Goal: Check status: Check status

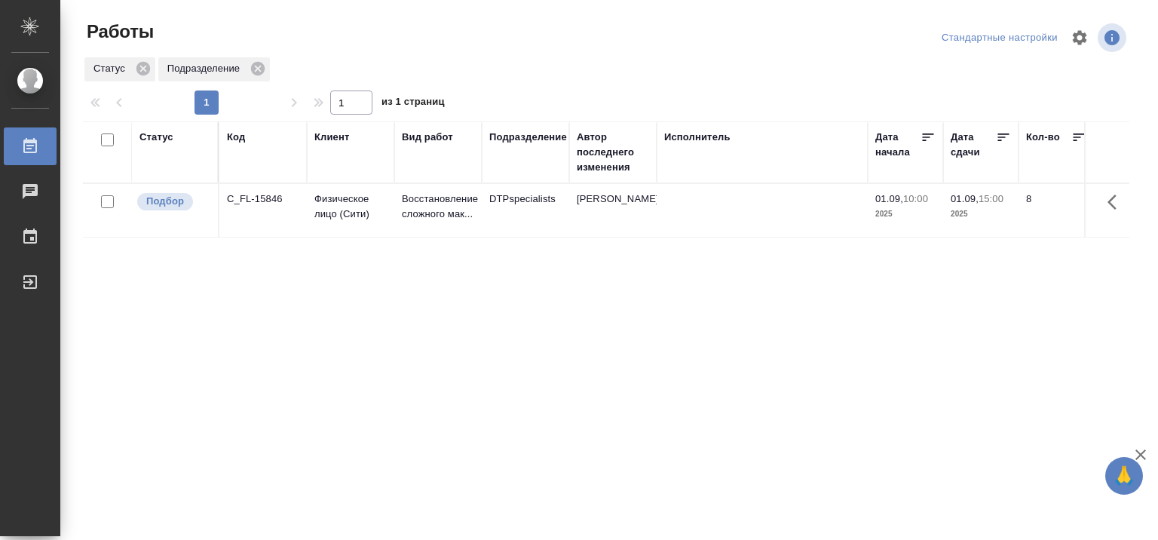
click at [679, 136] on div "Исполнитель" at bounding box center [697, 137] width 66 height 15
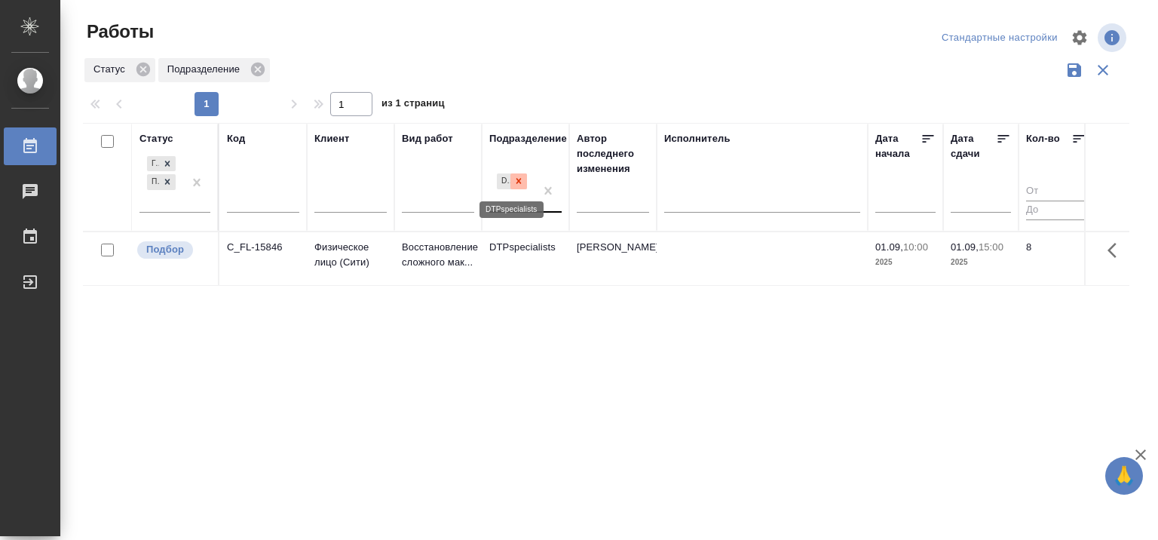
click at [522, 184] on icon at bounding box center [518, 181] width 11 height 11
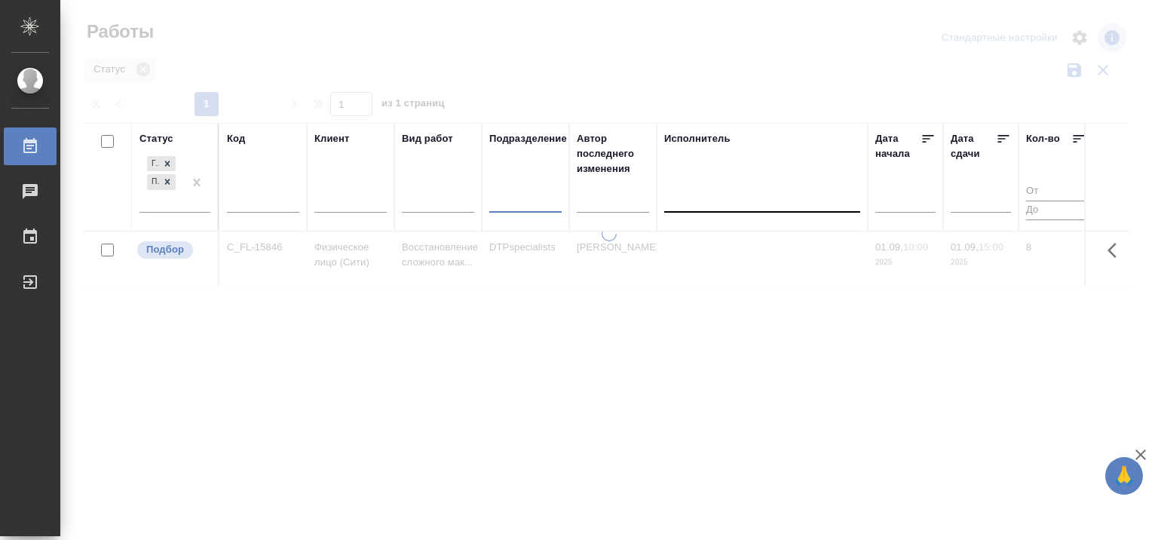
click at [754, 204] on div at bounding box center [762, 197] width 196 height 22
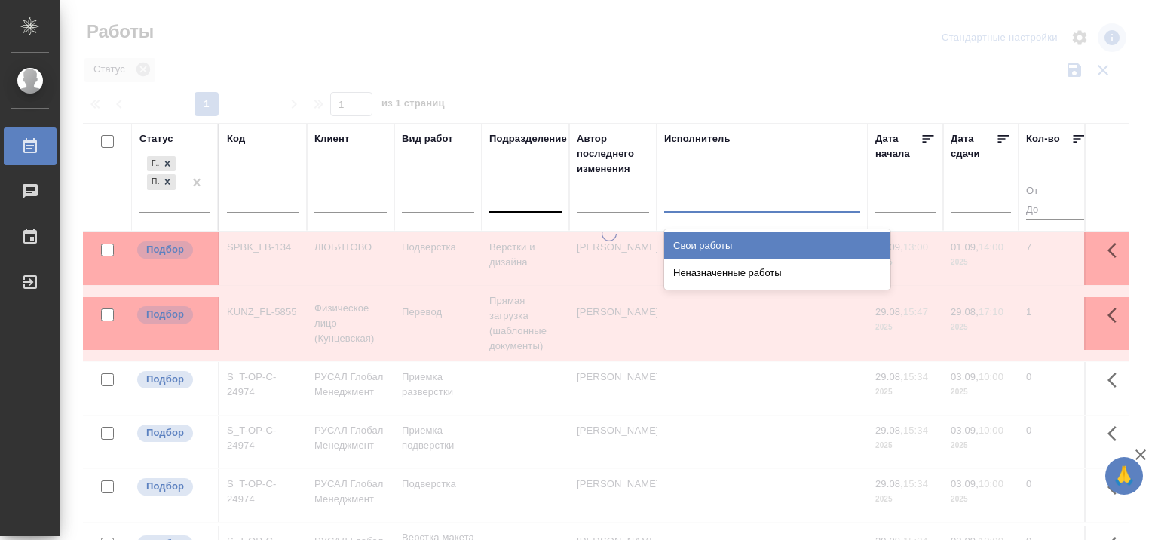
click at [726, 247] on div "Свои работы" at bounding box center [777, 245] width 226 height 27
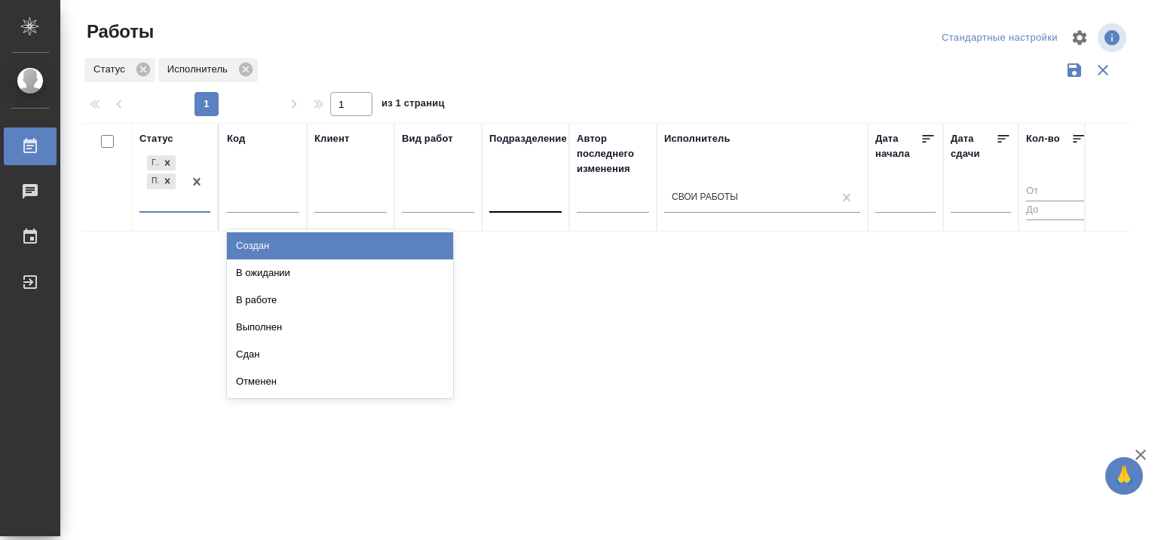
click at [182, 204] on div "Готов к работе Подбор" at bounding box center [161, 181] width 44 height 59
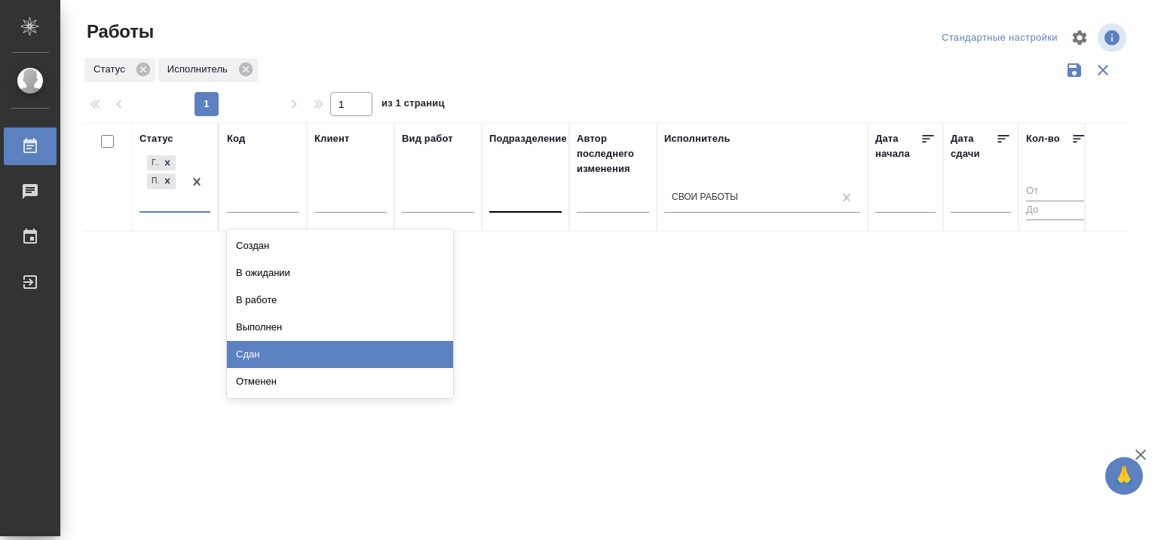
click at [317, 353] on div "Сдан" at bounding box center [340, 354] width 226 height 27
click at [317, 353] on div "Статус option Сдан focused, 7 of 8. 6 results available. Use Up and Down to cho…" at bounding box center [606, 394] width 1046 height 543
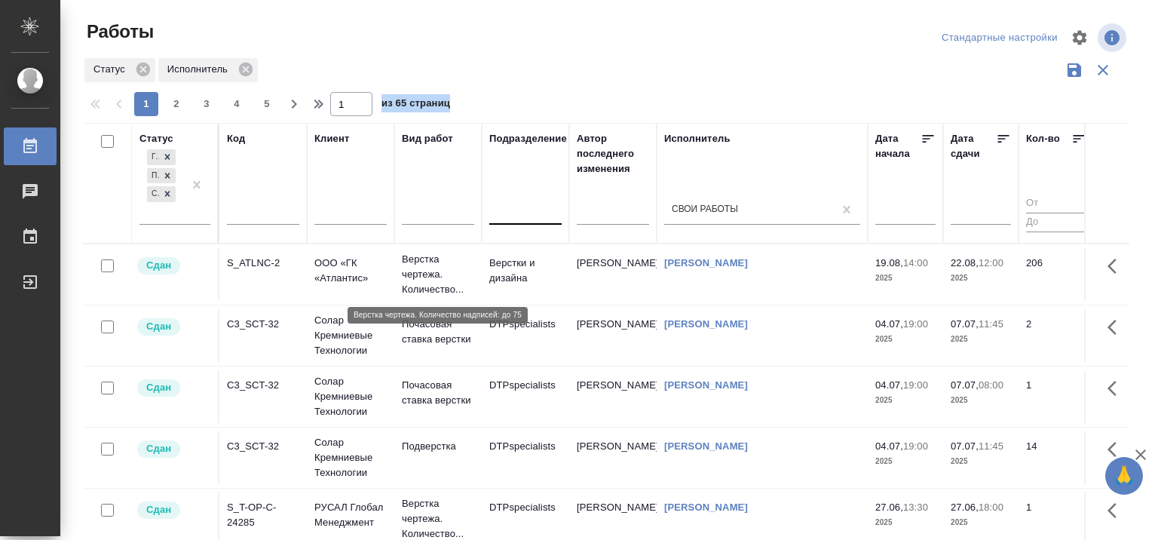
click at [428, 263] on p "Верстка чертежа. Количество..." at bounding box center [438, 274] width 72 height 45
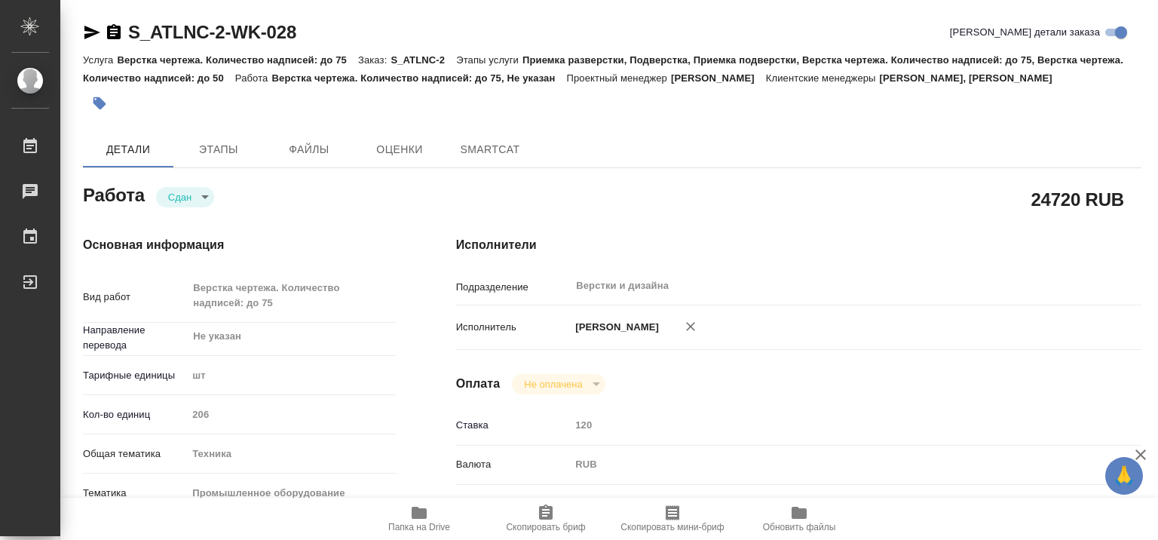
type textarea "x"
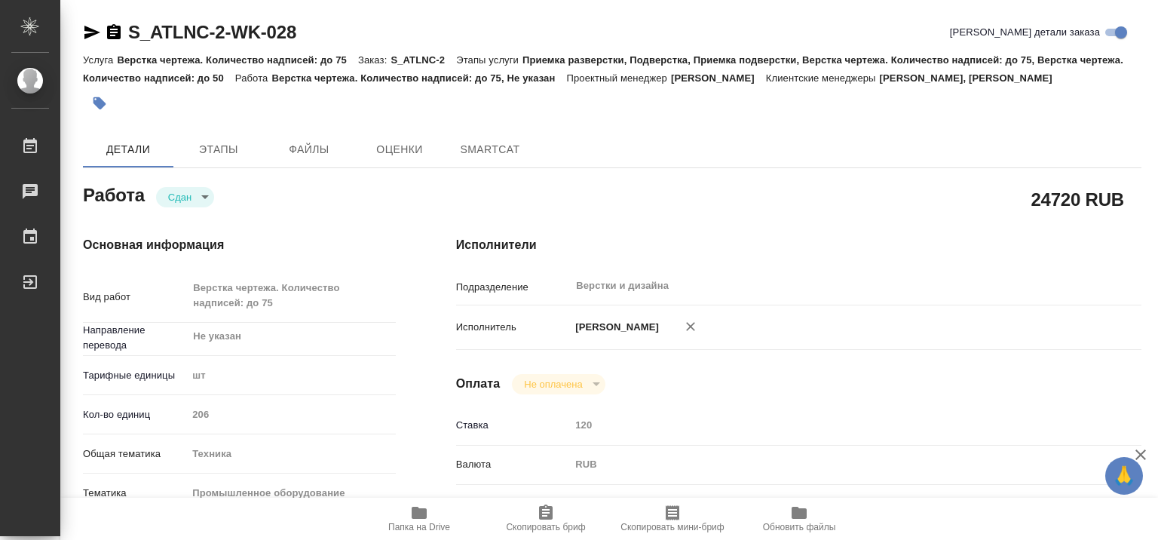
type textarea "x"
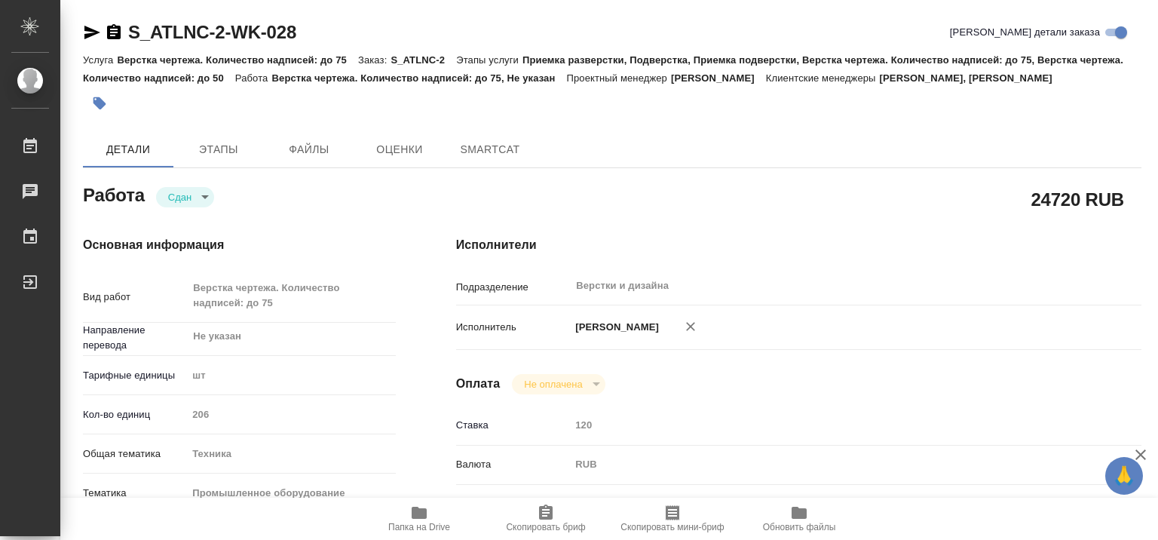
type textarea "x"
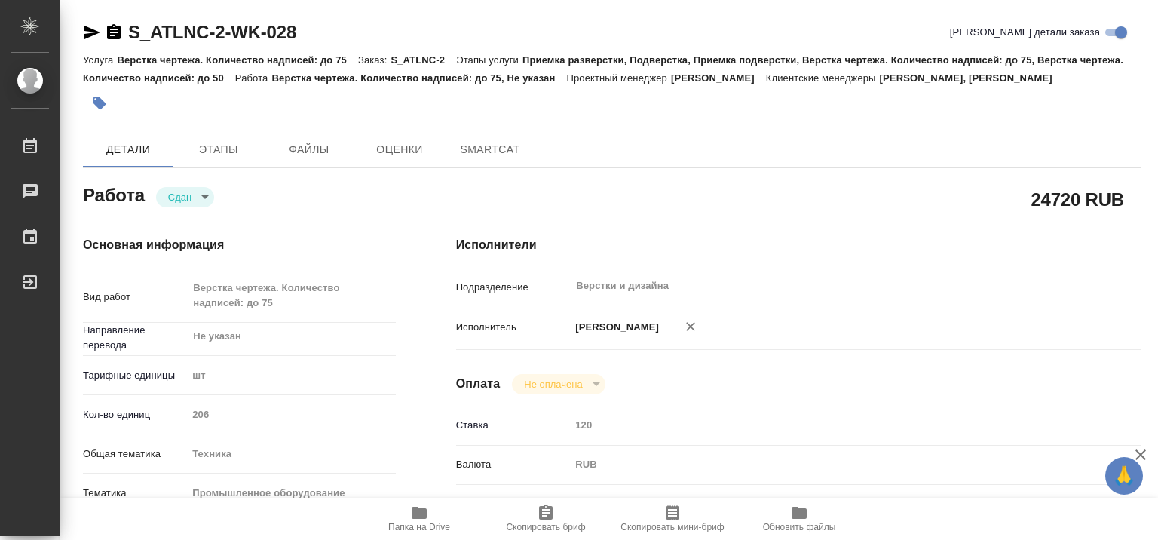
type textarea "x"
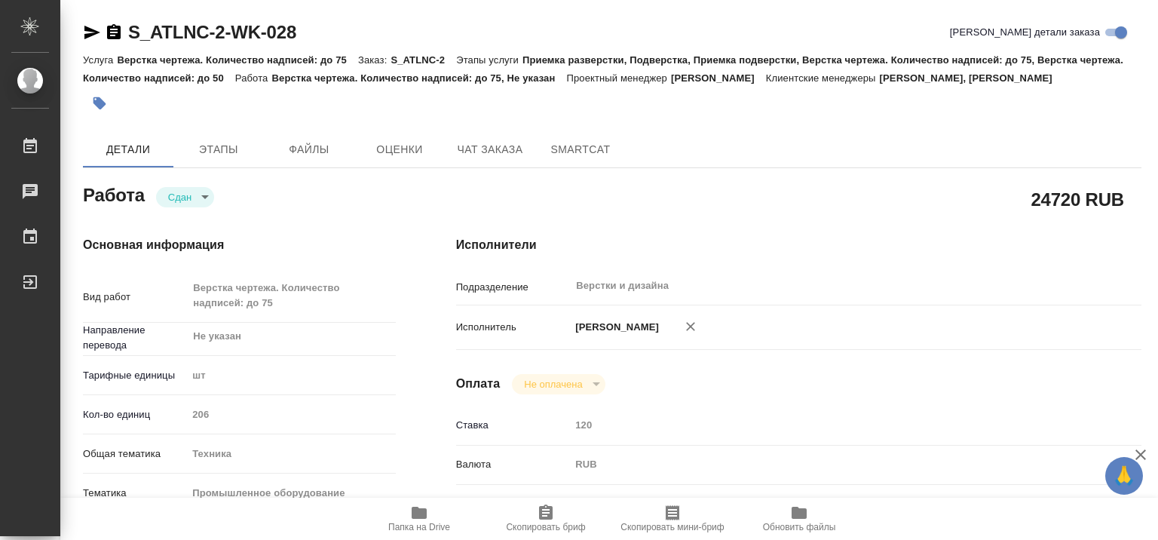
type textarea "x"
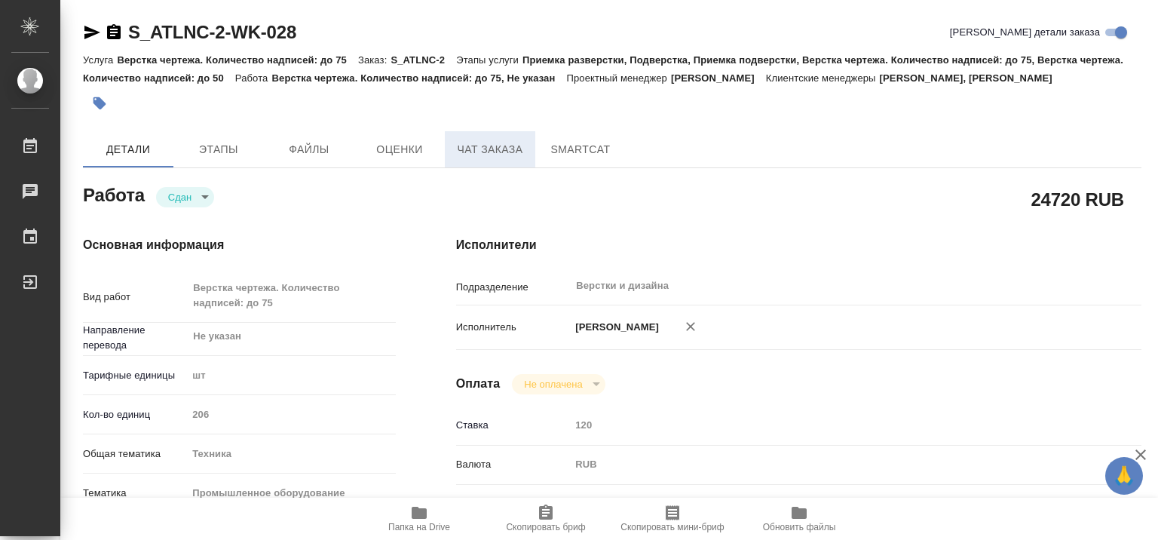
click at [490, 142] on span "Чат заказа" at bounding box center [490, 149] width 72 height 19
type textarea "x"
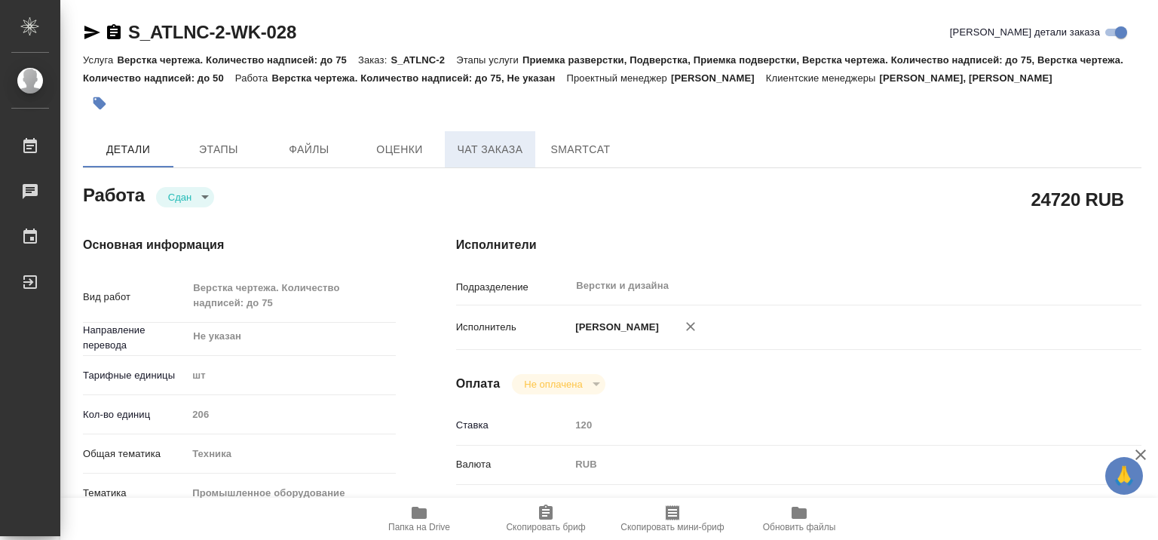
type textarea "x"
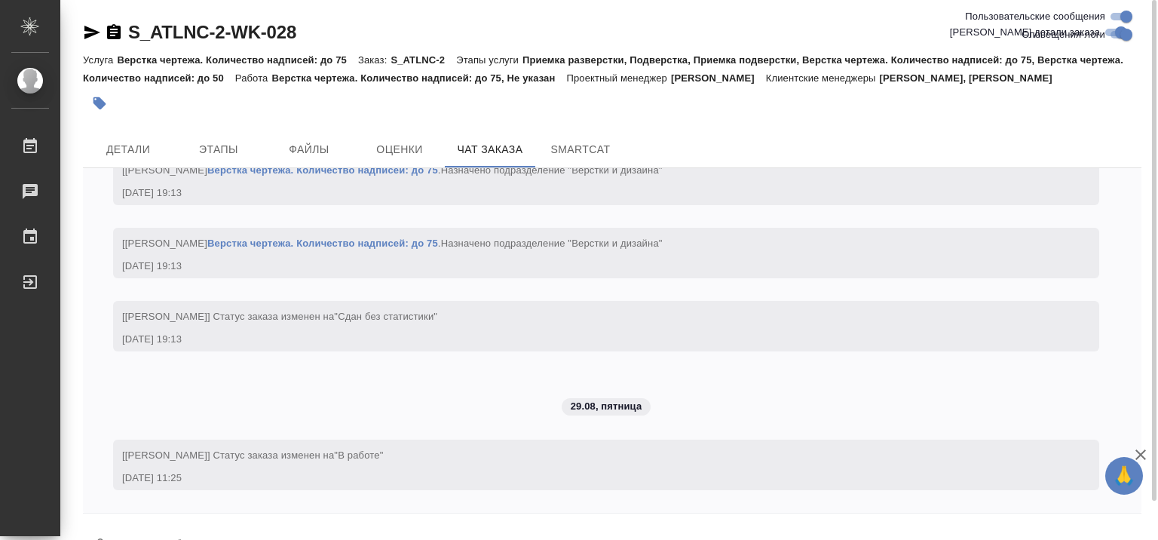
scroll to position [26693, 0]
click at [566, 146] on span "SmartCat" at bounding box center [580, 149] width 72 height 19
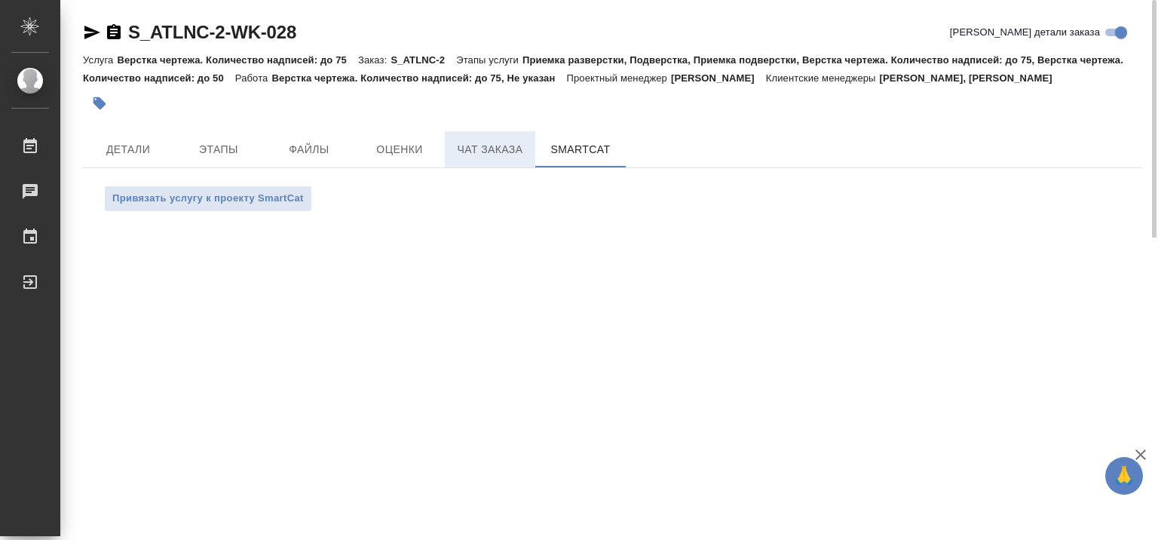
click at [493, 152] on span "Чат заказа" at bounding box center [490, 149] width 72 height 19
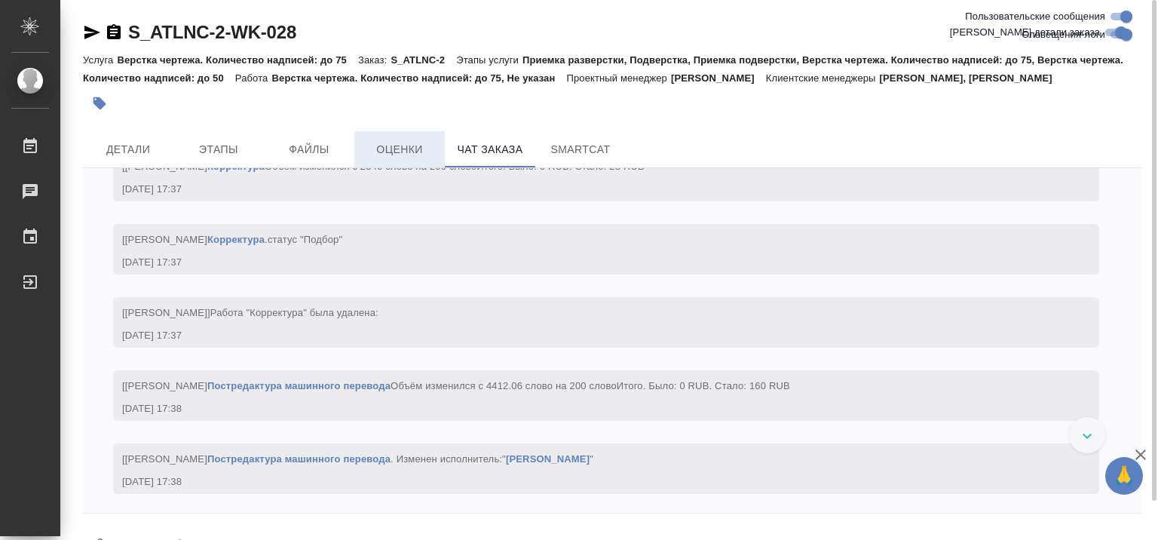
scroll to position [26693, 0]
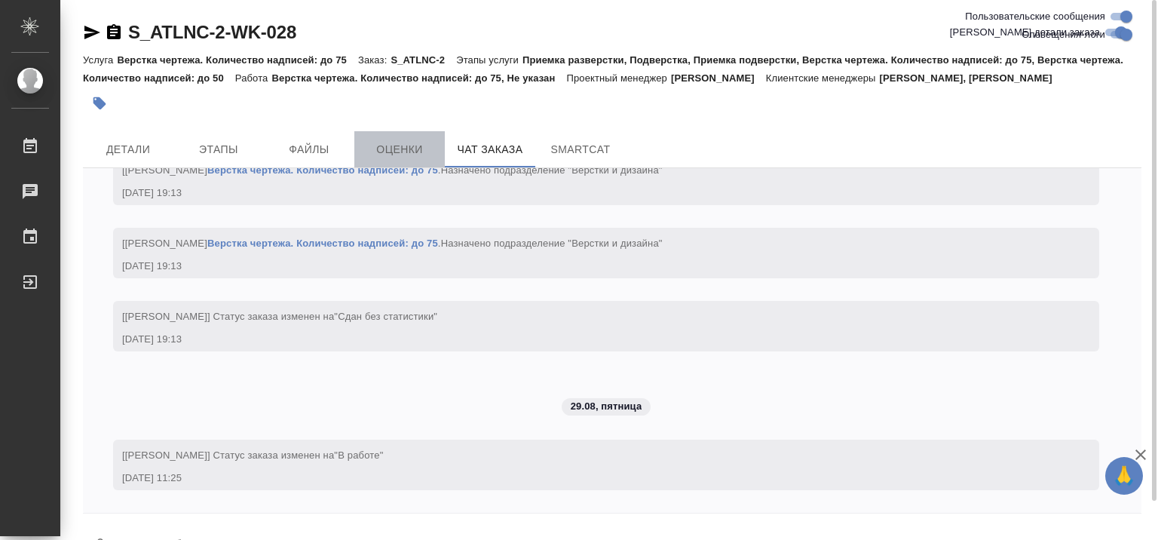
click at [394, 145] on span "Оценки" at bounding box center [399, 149] width 72 height 19
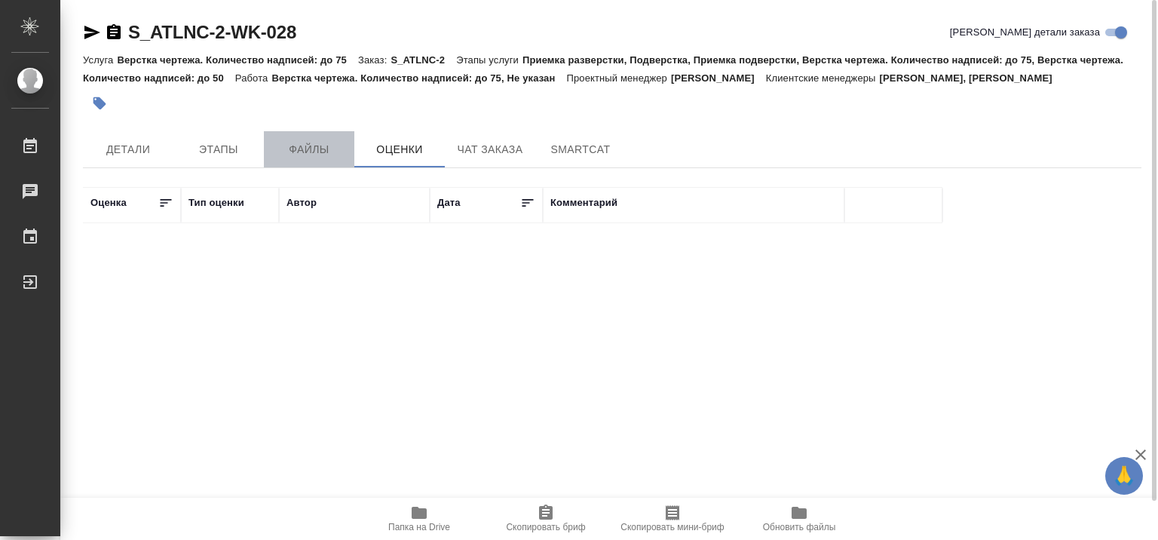
click at [316, 145] on span "Файлы" at bounding box center [309, 149] width 72 height 19
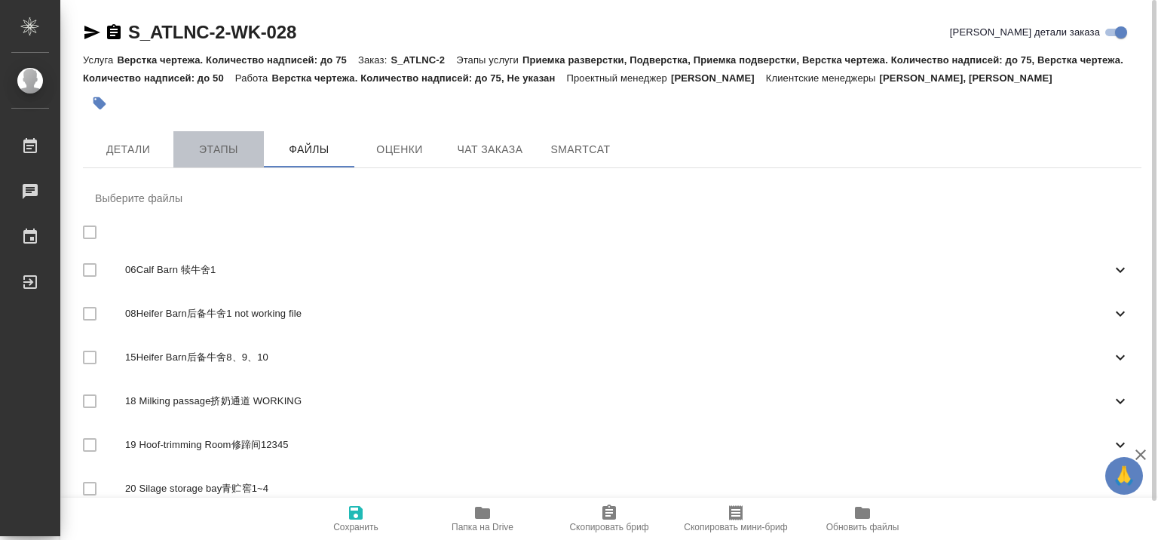
click at [216, 146] on span "Этапы" at bounding box center [218, 149] width 72 height 19
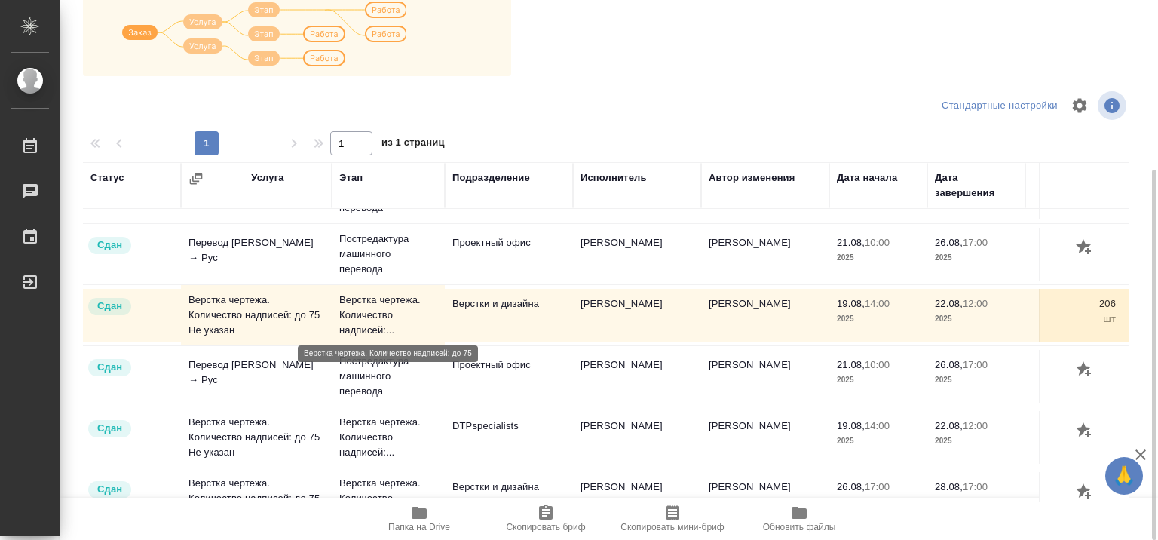
scroll to position [564, 0]
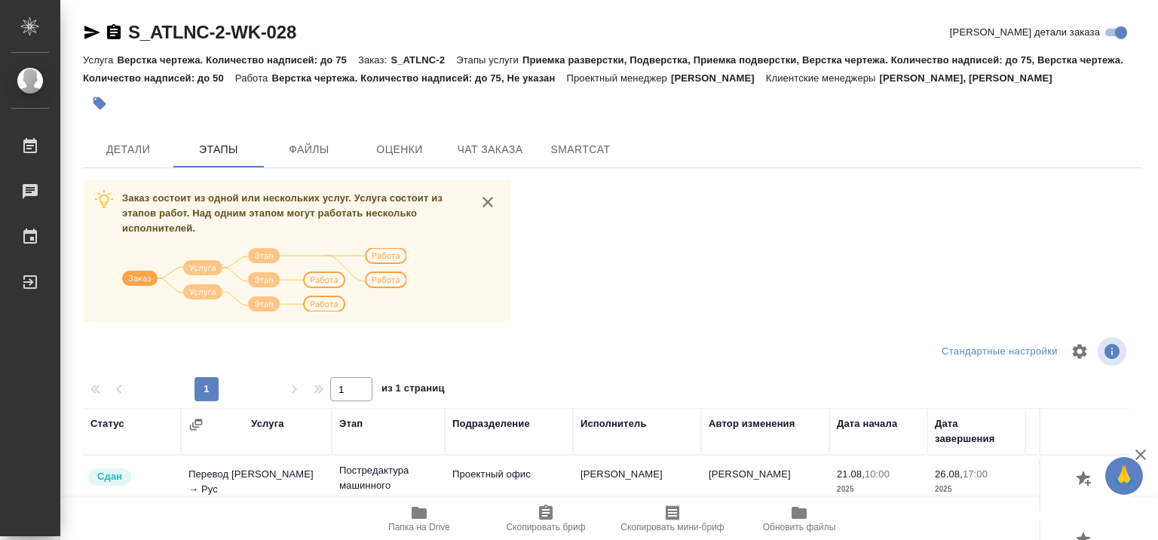
scroll to position [564, 0]
